Goal: Task Accomplishment & Management: Use online tool/utility

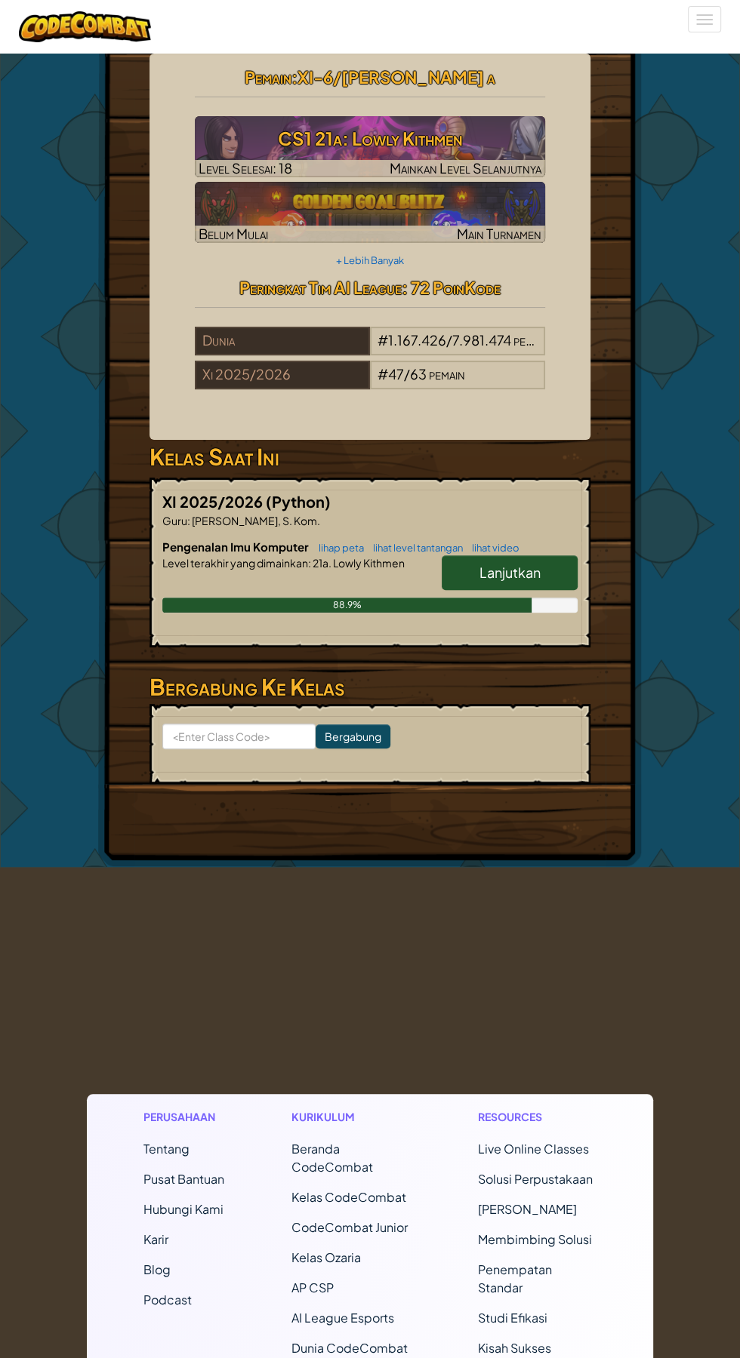
click at [537, 566] on span "Lanjutkan" at bounding box center [509, 572] width 61 height 17
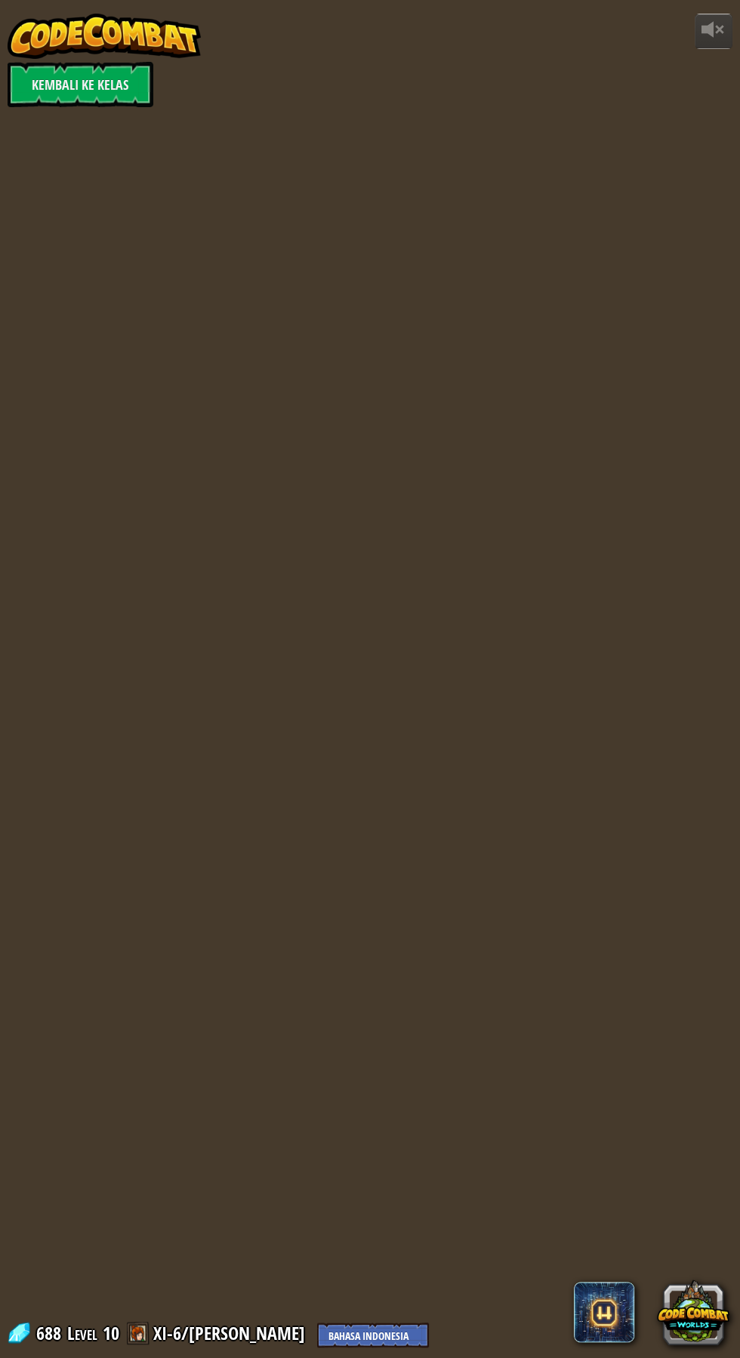
select select "id"
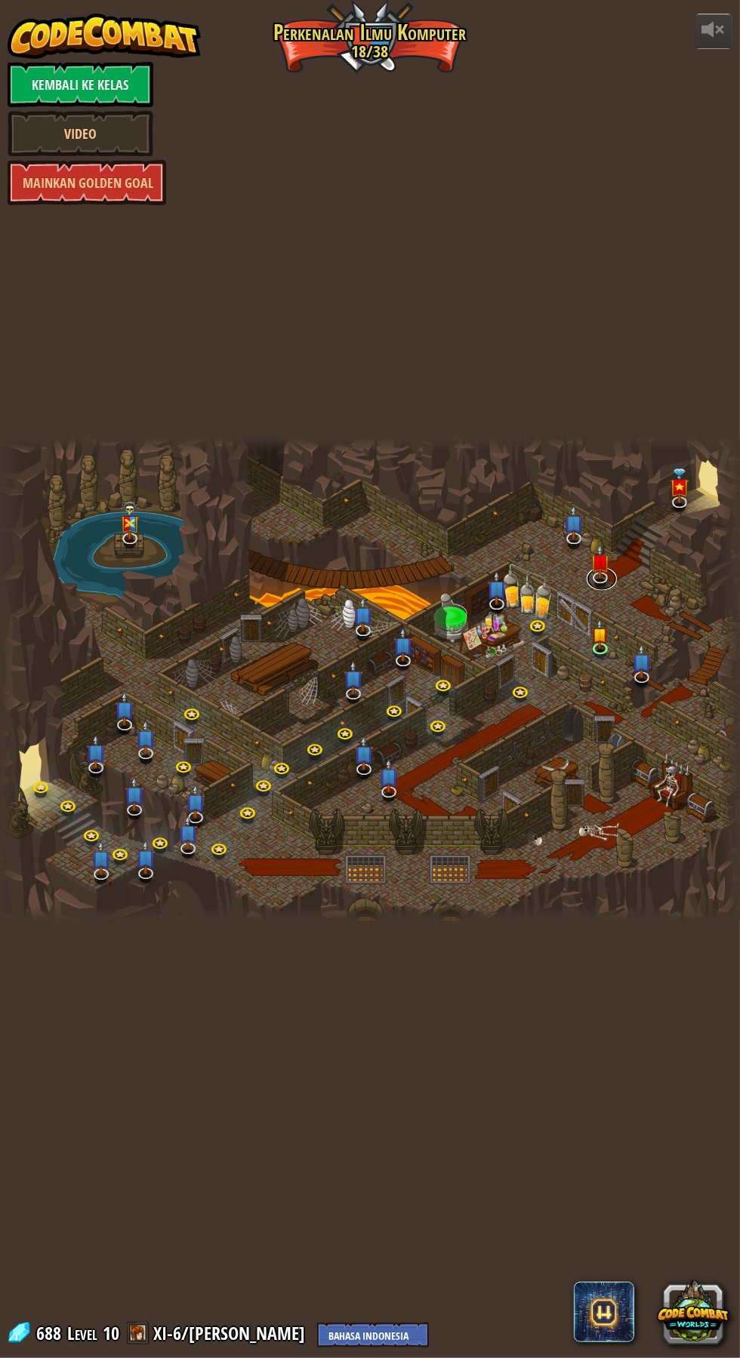
click at [607, 579] on link at bounding box center [601, 578] width 30 height 23
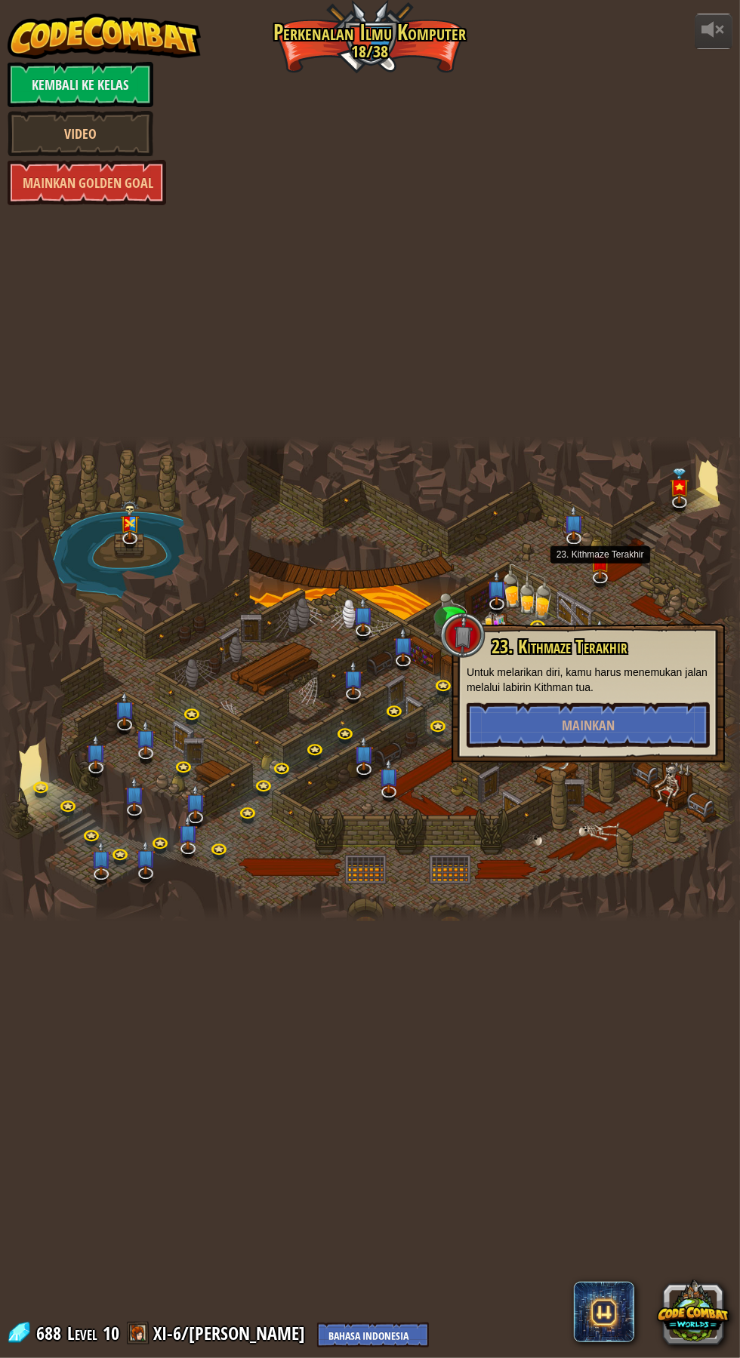
select select "id"
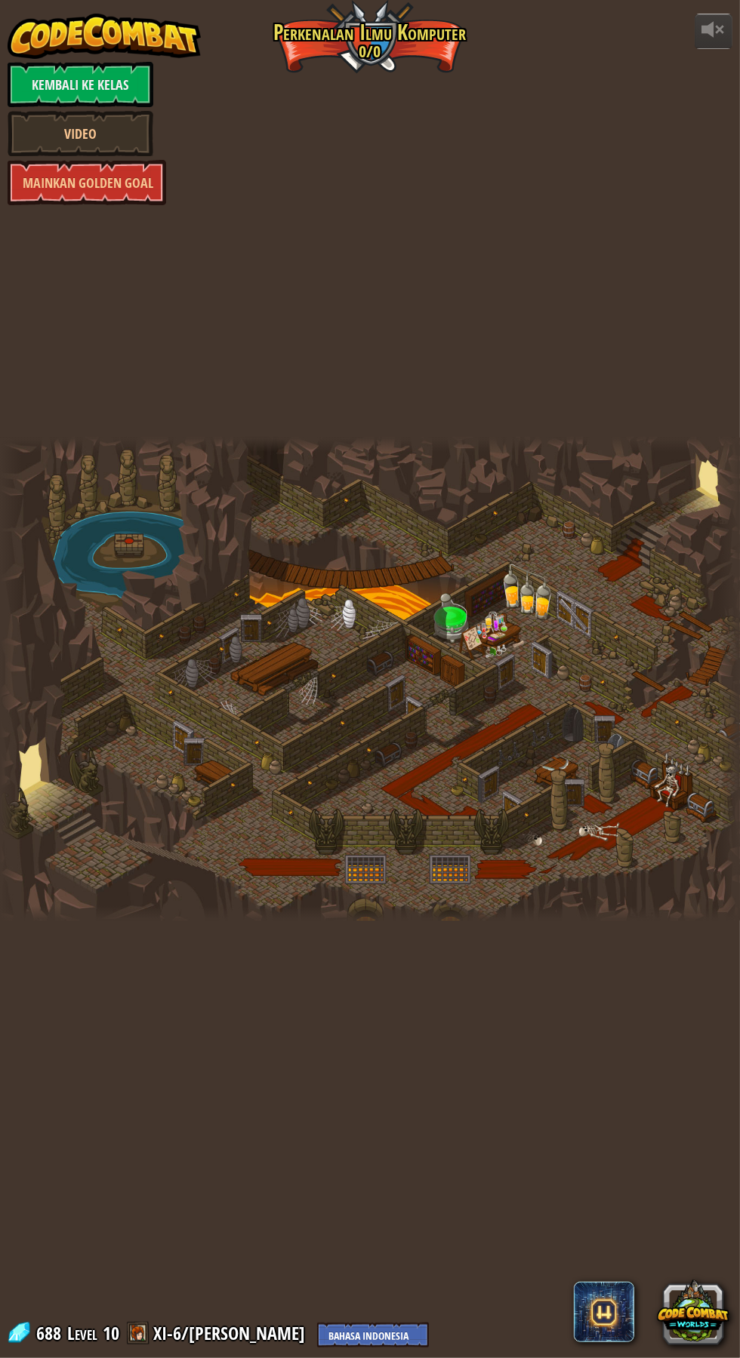
select select "id"
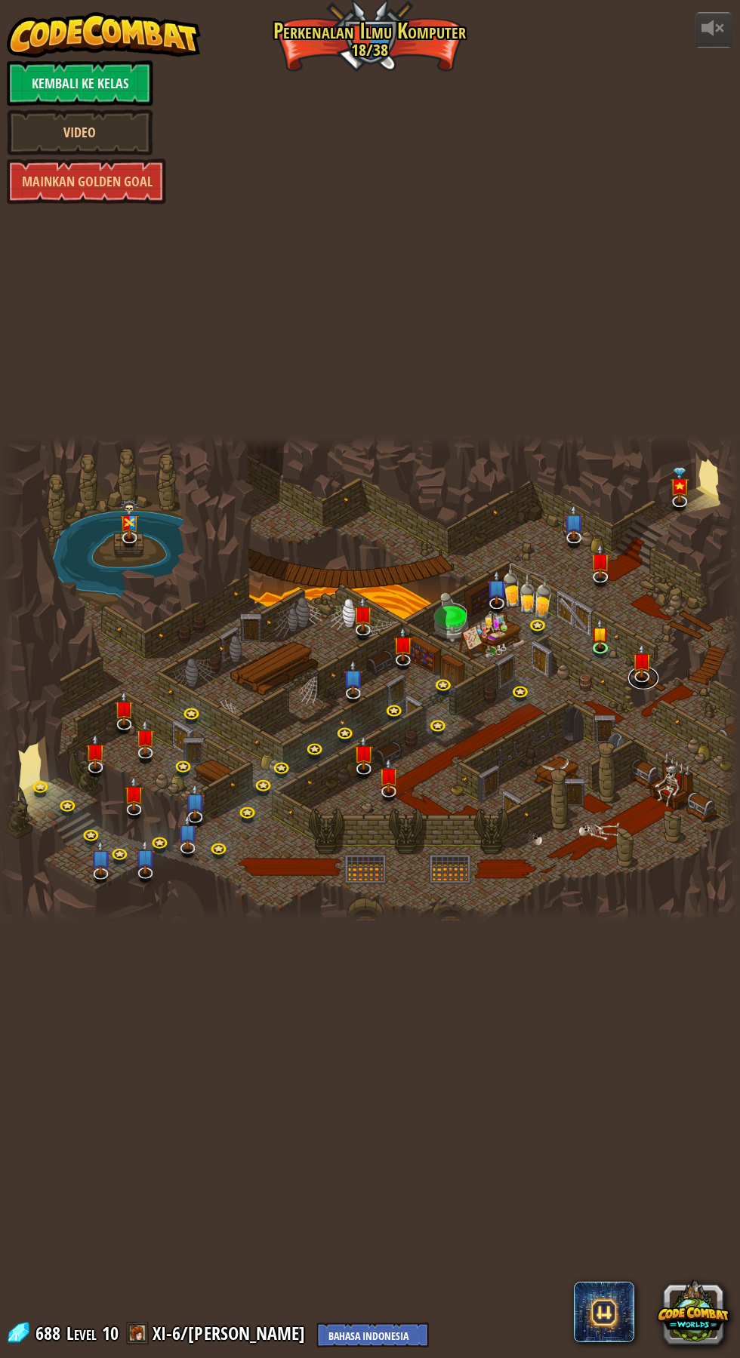
click at [647, 683] on link at bounding box center [643, 678] width 30 height 23
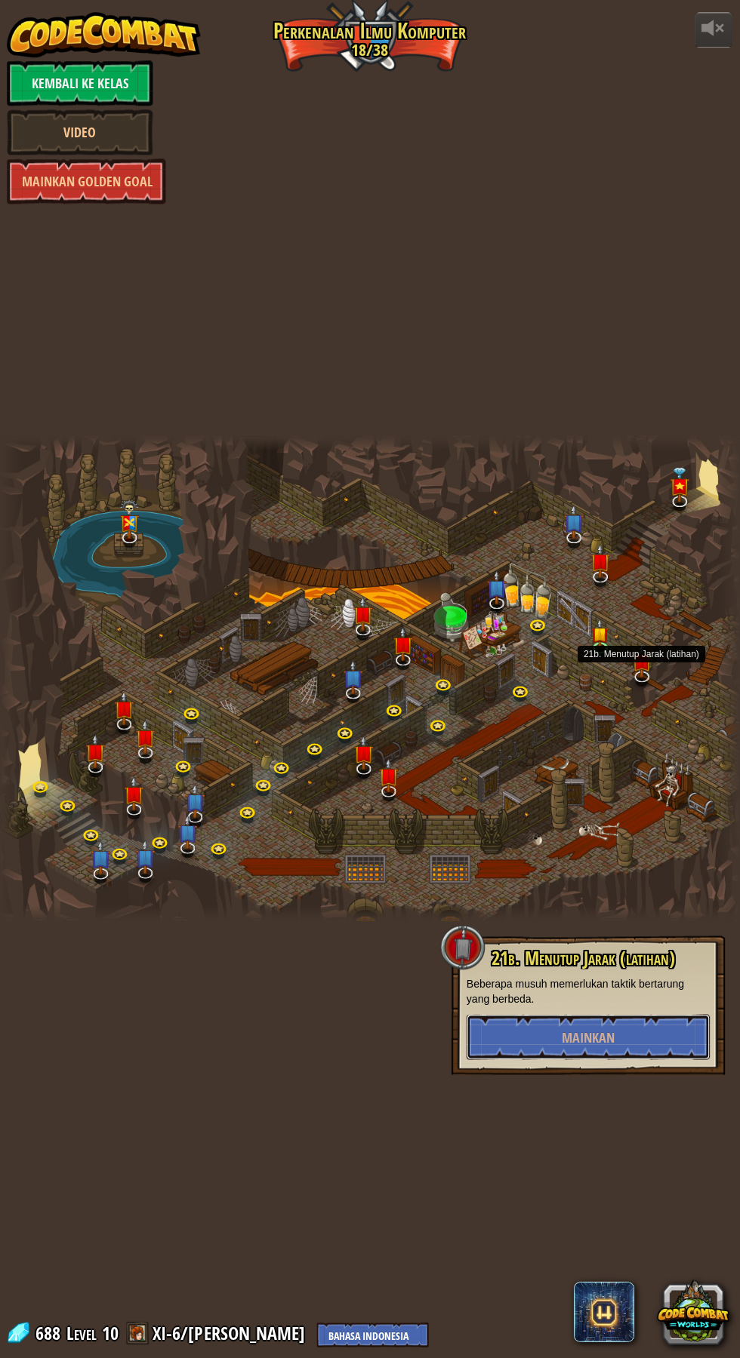
click at [629, 1030] on button "Mainkan" at bounding box center [587, 1037] width 243 height 45
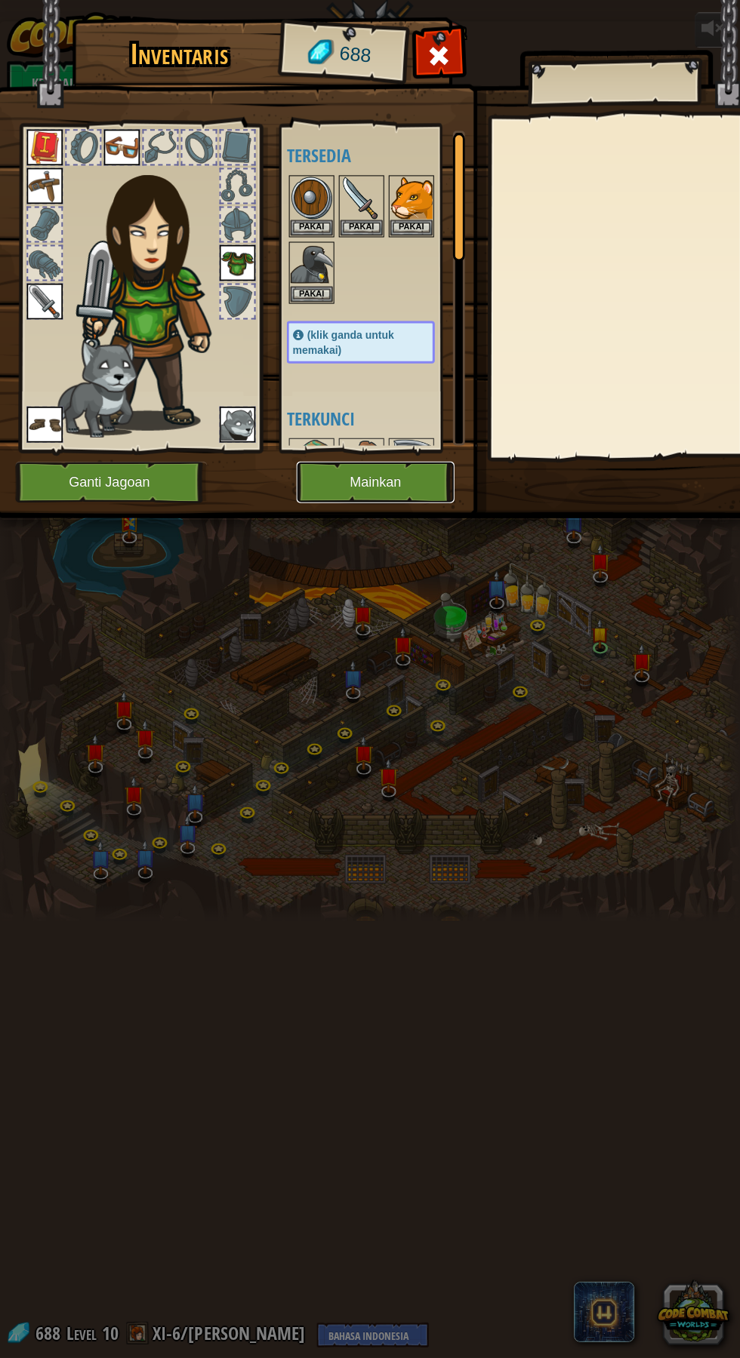
click at [394, 478] on button "Mainkan" at bounding box center [376, 484] width 158 height 42
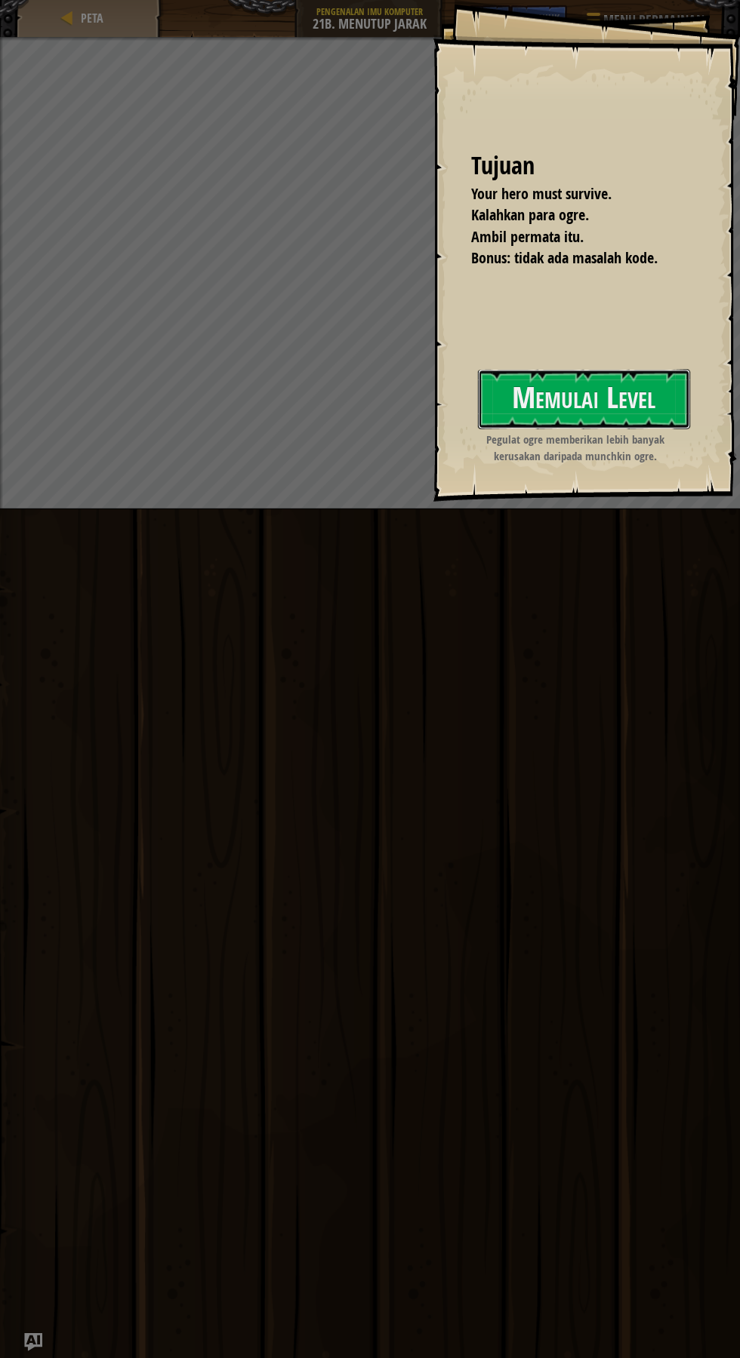
click at [604, 388] on button "Memulai Level" at bounding box center [584, 400] width 212 height 60
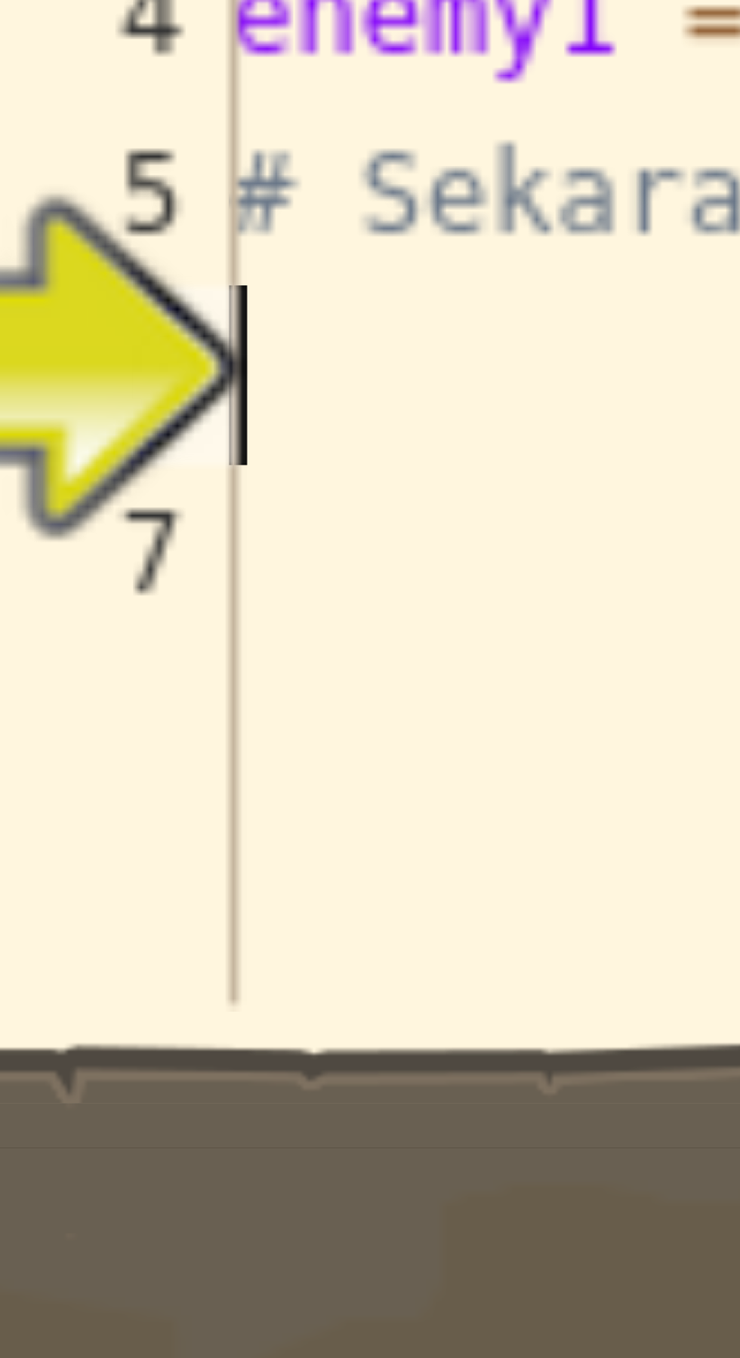
scroll to position [7, 0]
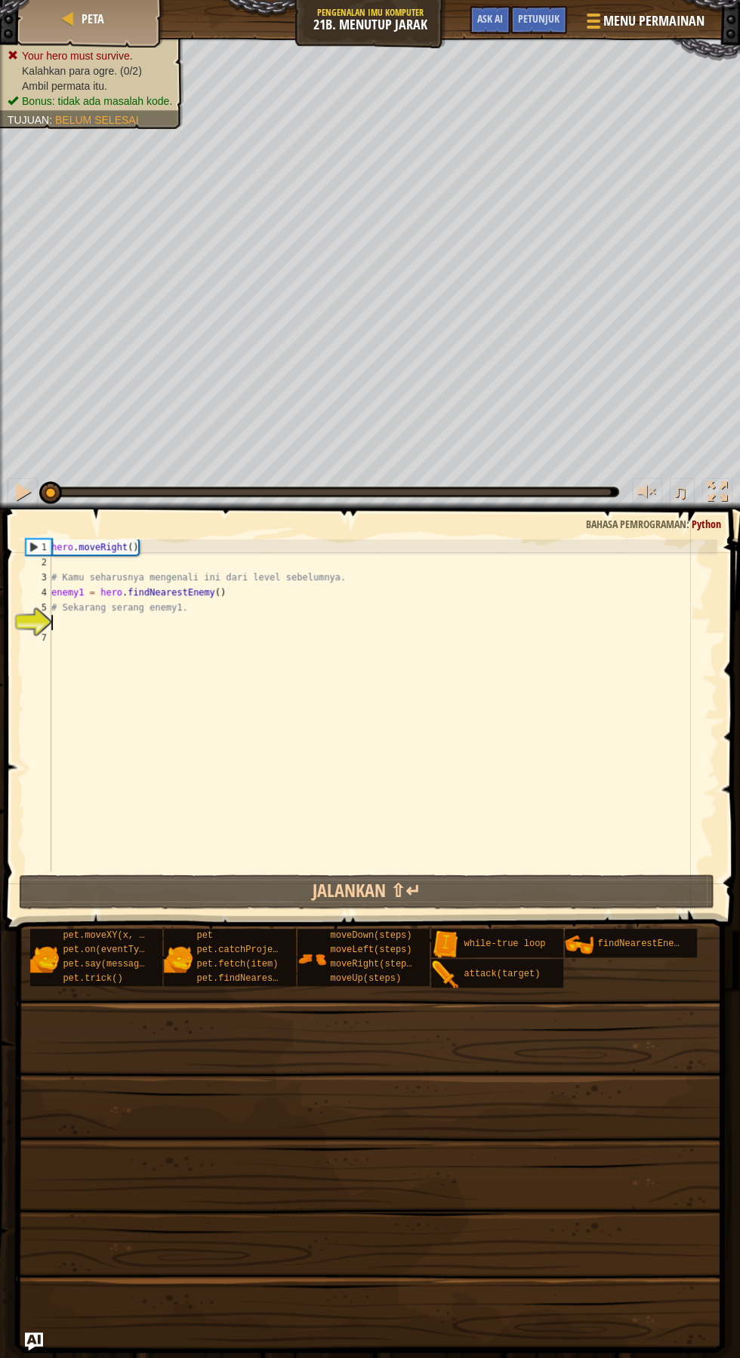
select select "id"
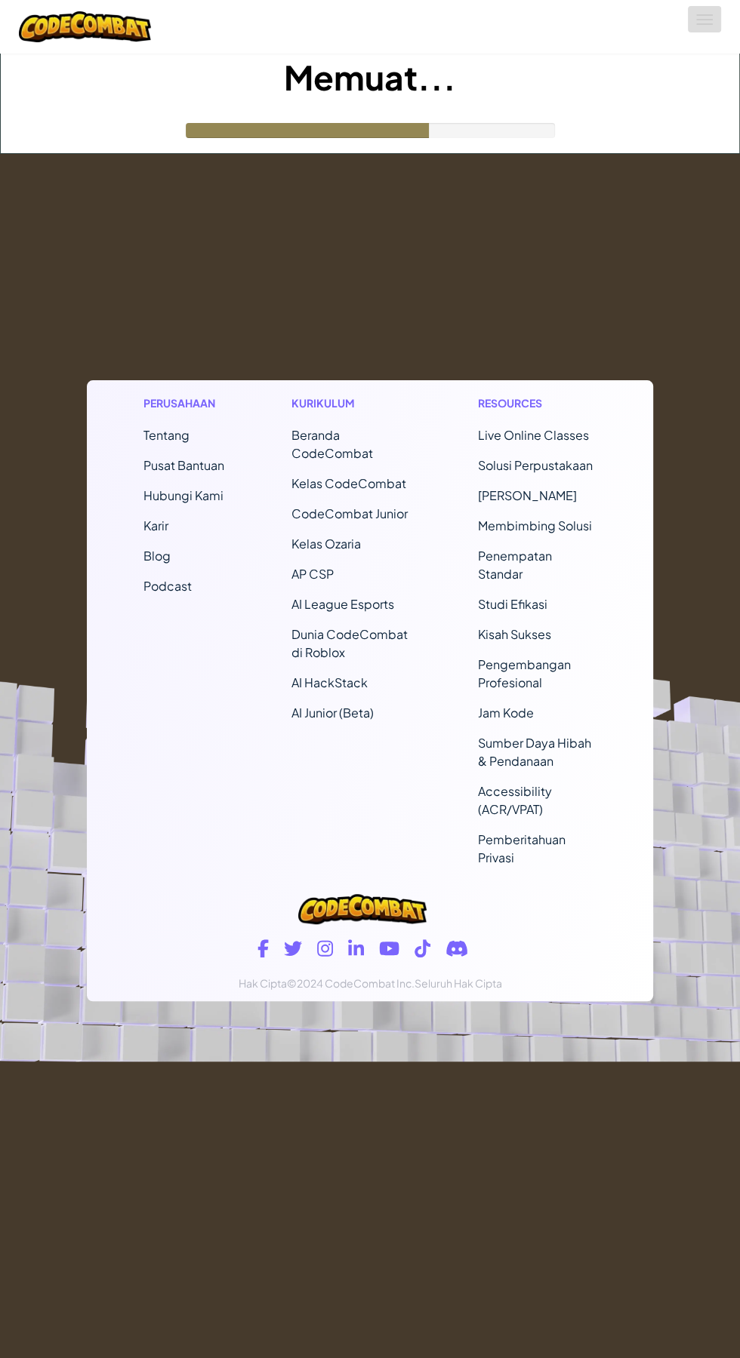
click at [701, 23] on span at bounding box center [704, 24] width 17 height 2
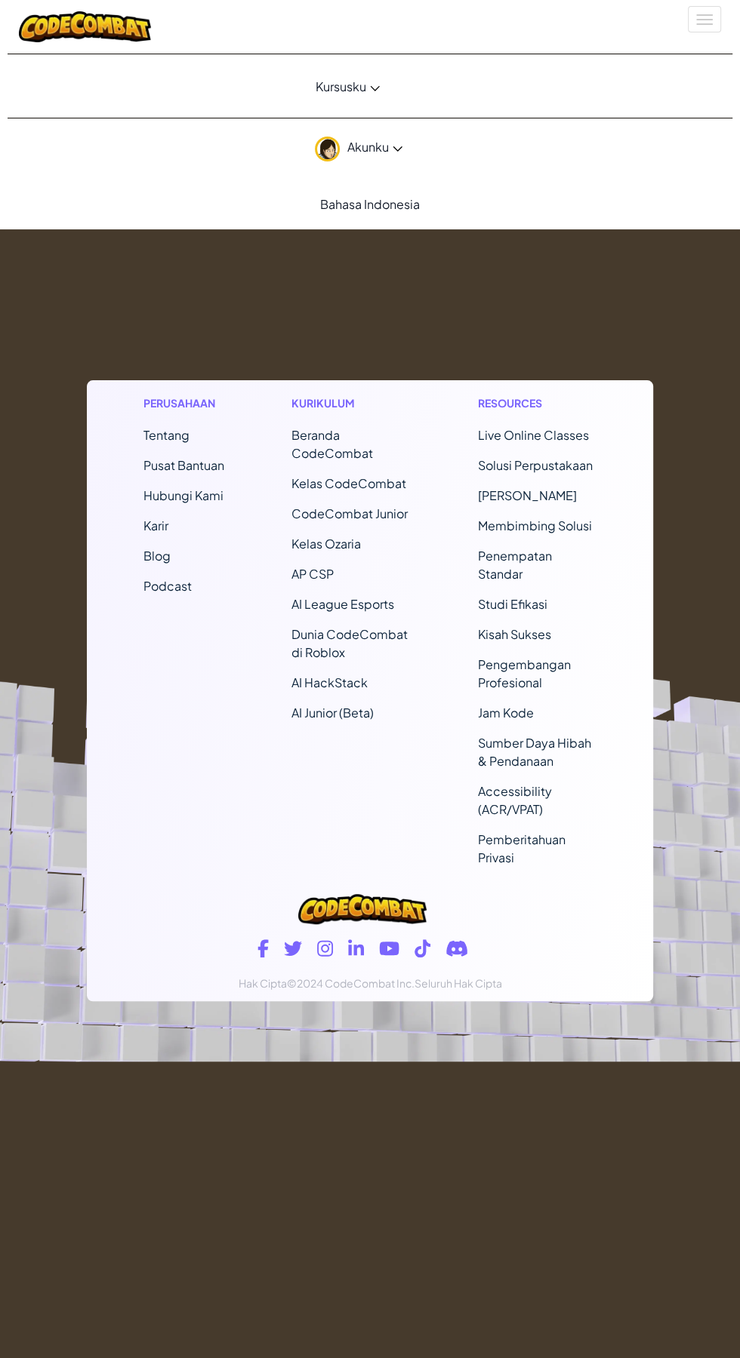
click at [653, 284] on footer "Perusahaan Tentang Pusat Bantuan Hubungi [PERSON_NAME] Blog Podcast Kurikulum B…" at bounding box center [370, 608] width 740 height 908
click at [709, 433] on footer "Perusahaan Tentang Pusat Bantuan Hubungi [PERSON_NAME] Blog Podcast Kurikulum B…" at bounding box center [370, 608] width 740 height 908
click at [390, 299] on footer "Perusahaan Tentang Pusat Bantuan Hubungi [PERSON_NAME] Blog Podcast Kurikulum B…" at bounding box center [370, 608] width 740 height 908
click at [700, 28] on button "Aktifkan navigasi" at bounding box center [703, 19] width 33 height 26
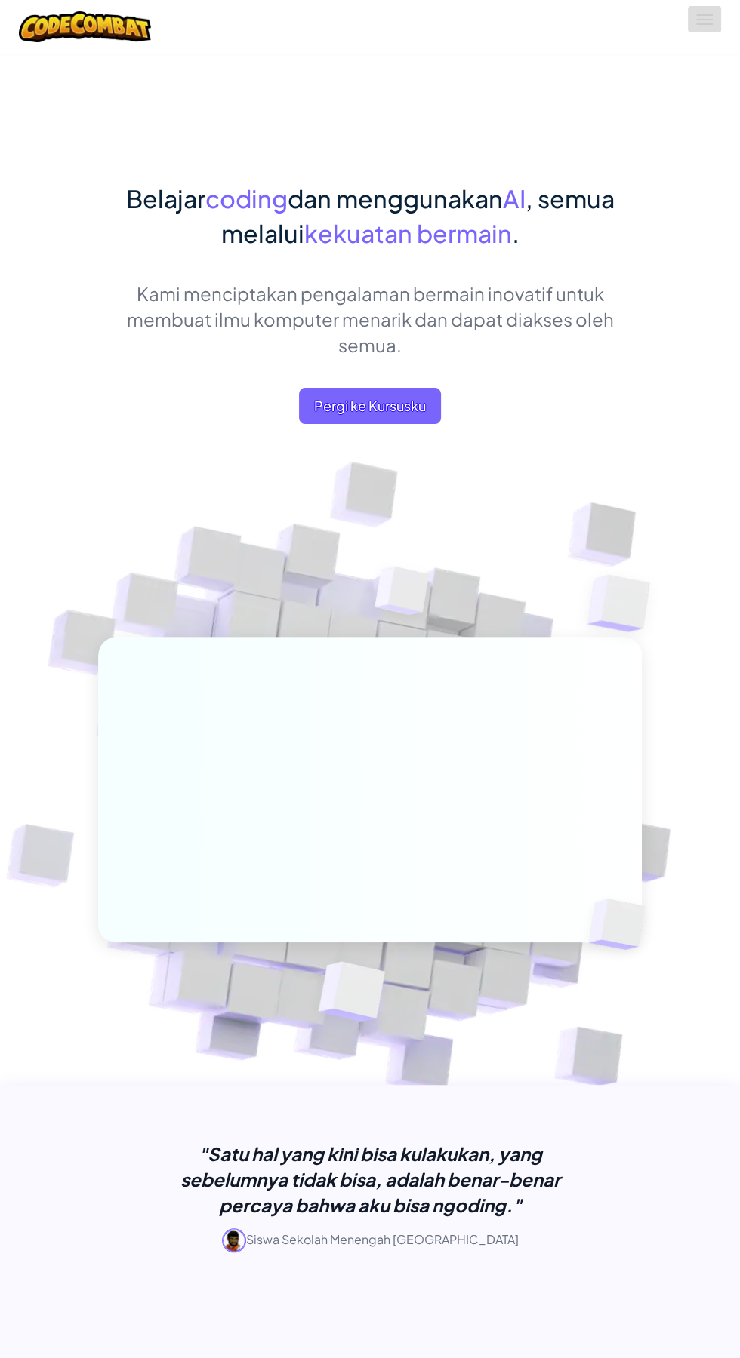
click at [704, 14] on span at bounding box center [704, 15] width 17 height 2
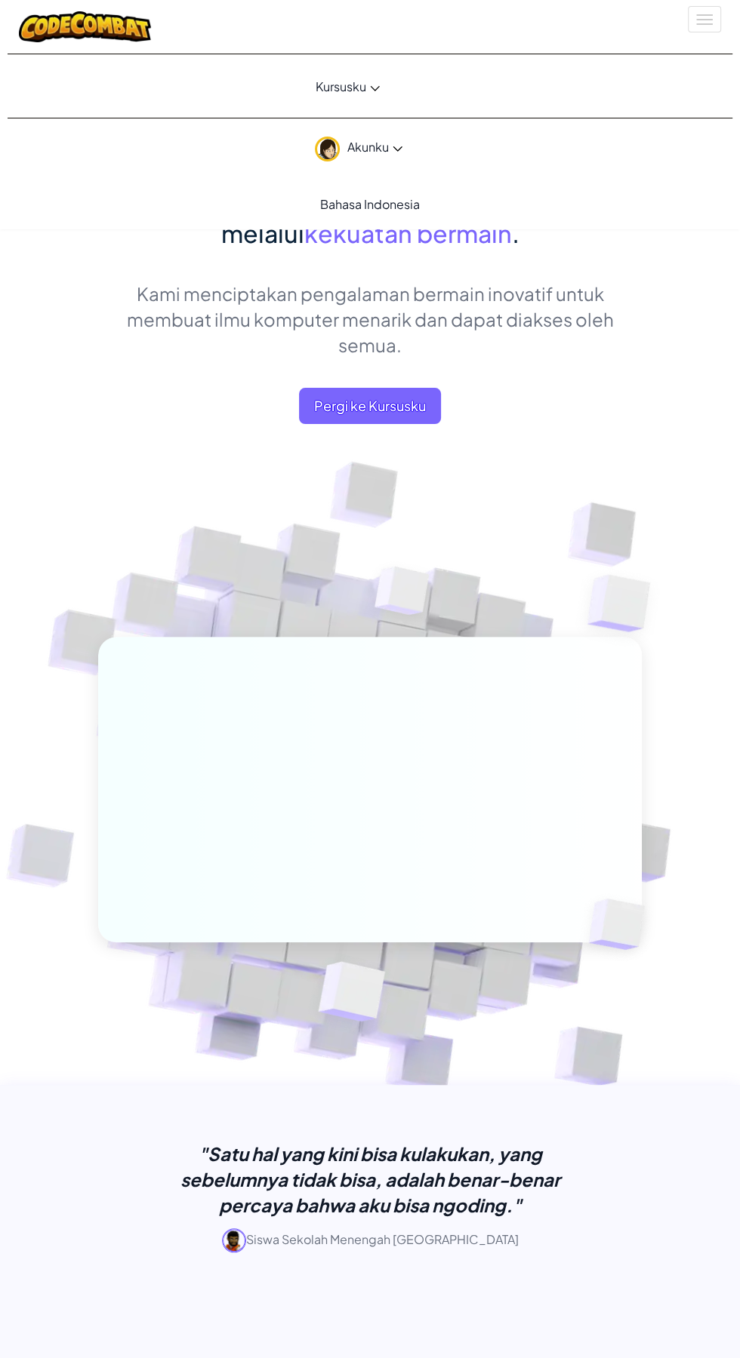
click at [401, 413] on span "Pergi ke Kursusku" at bounding box center [370, 406] width 142 height 36
